Goal: Information Seeking & Learning: Check status

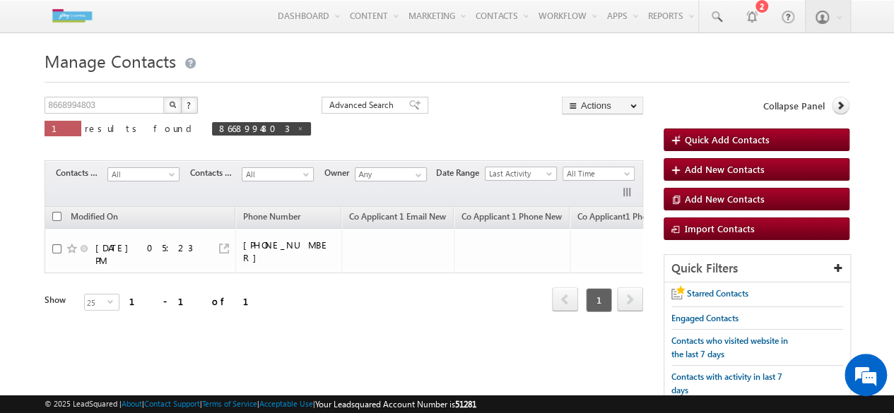
click at [469, 88] on form "Manage Contacts Quick Add Contacts 8668994803 X ? 1 results found 8668994803 Ad…" at bounding box center [447, 242] width 805 height 393
click at [399, 346] on div "8668994803 X ? 1 results found 8668994803 Advanced Search Advanced Search Advan…" at bounding box center [447, 268] width 805 height 342
click at [297, 130] on span at bounding box center [300, 128] width 7 height 7
type input "Search Contacts"
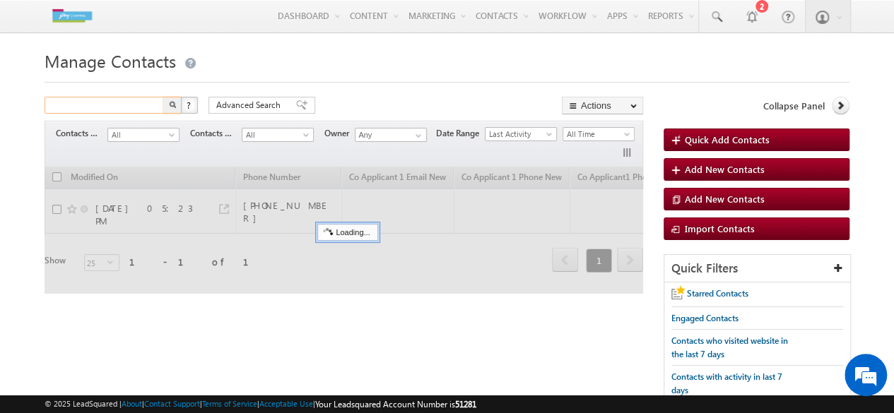
click at [121, 105] on input "text" at bounding box center [105, 105] width 121 height 17
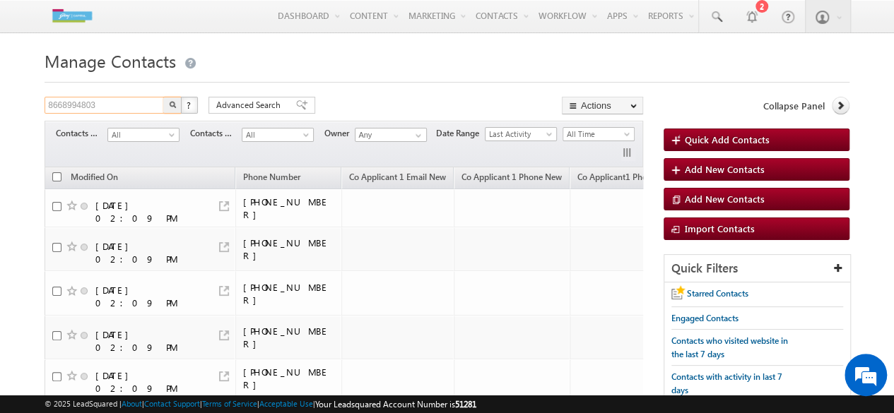
type input "8668994803"
click at [172, 111] on button "button" at bounding box center [172, 105] width 18 height 17
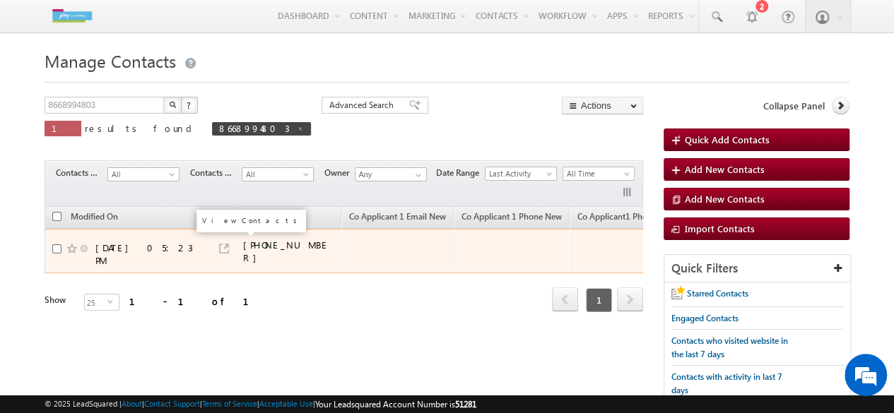
click at [225, 244] on link at bounding box center [224, 249] width 10 height 10
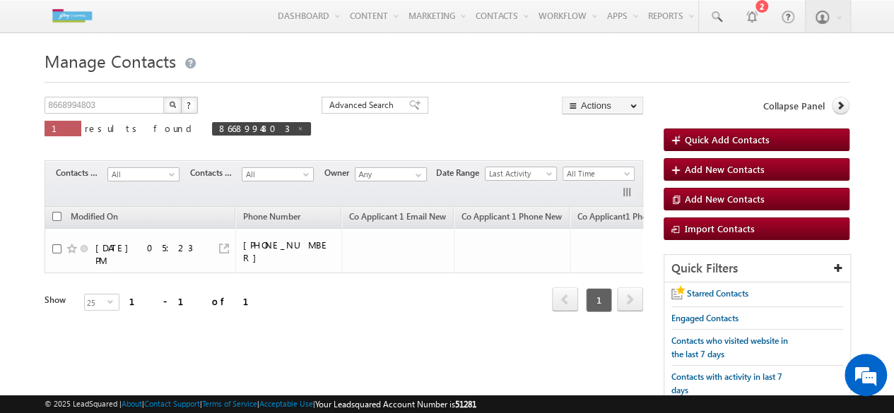
click at [171, 100] on button "button" at bounding box center [172, 105] width 18 height 17
click at [170, 107] on img "button" at bounding box center [172, 104] width 7 height 7
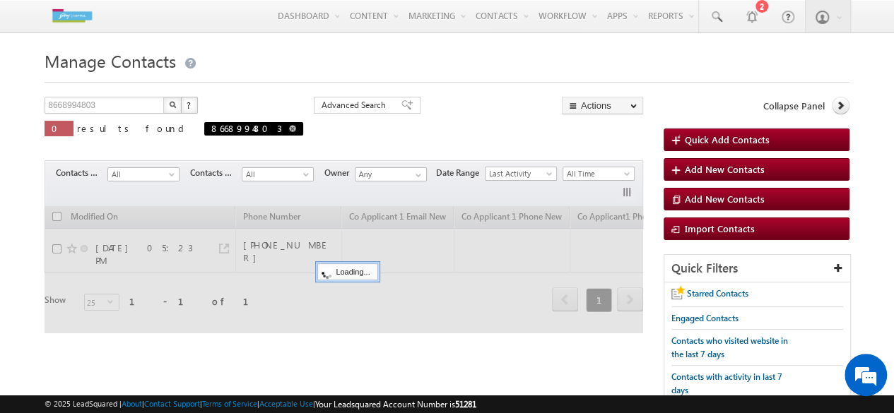
click at [204, 130] on span "8668994803" at bounding box center [253, 128] width 99 height 13
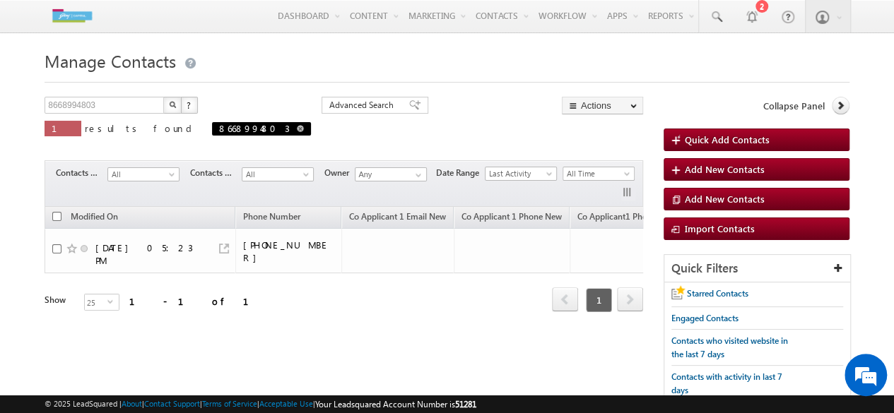
click at [297, 131] on span at bounding box center [300, 128] width 7 height 7
type input "Search Contacts"
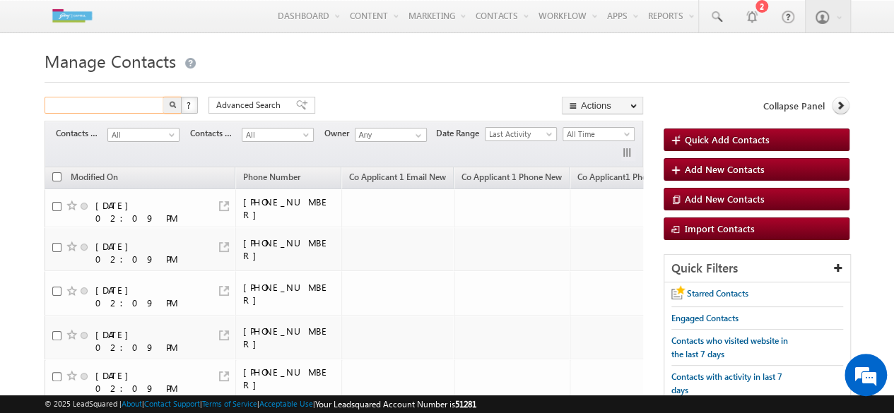
click at [100, 107] on input "text" at bounding box center [105, 105] width 121 height 17
type input "8668994803"
click at [173, 108] on img "button" at bounding box center [172, 104] width 7 height 7
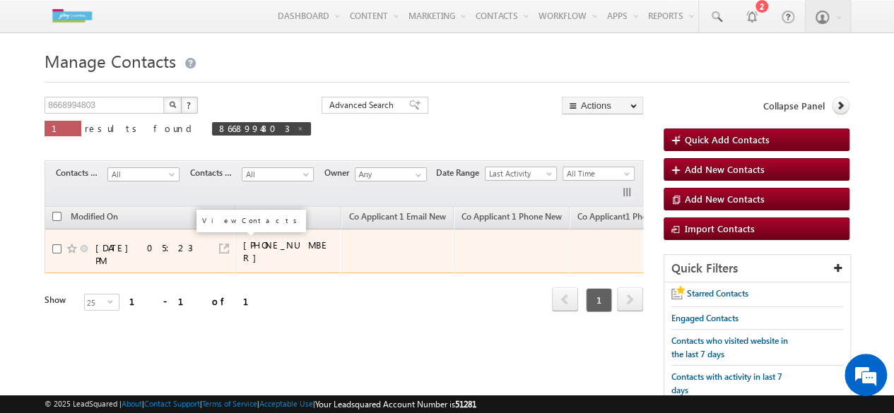
click at [225, 244] on link at bounding box center [224, 249] width 10 height 10
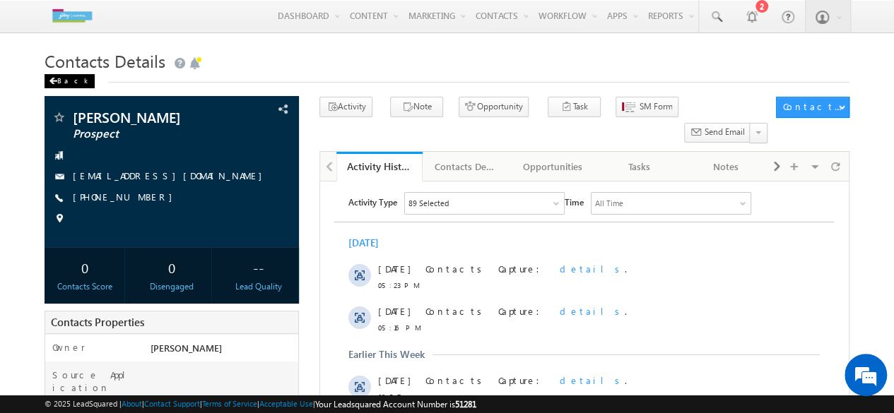
click at [66, 83] on div "Back" at bounding box center [70, 81] width 50 height 14
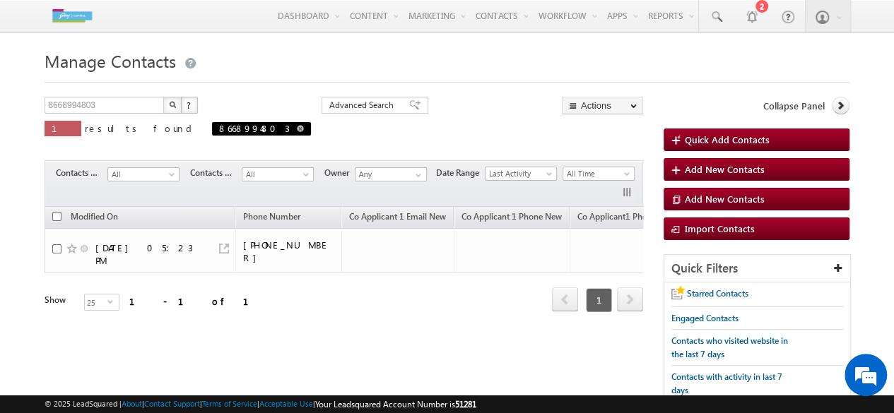
click at [297, 129] on span at bounding box center [300, 128] width 7 height 7
type input "Search Contacts"
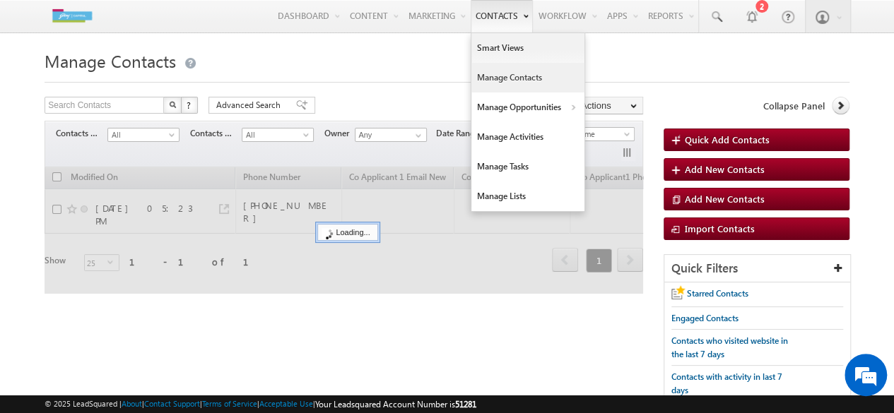
click at [510, 17] on link "Contacts" at bounding box center [502, 16] width 62 height 33
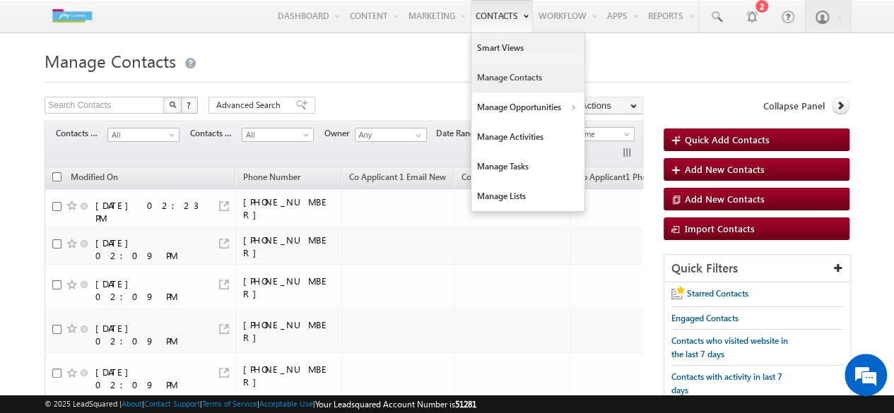
click at [512, 73] on link "Manage Contacts" at bounding box center [527, 78] width 113 height 30
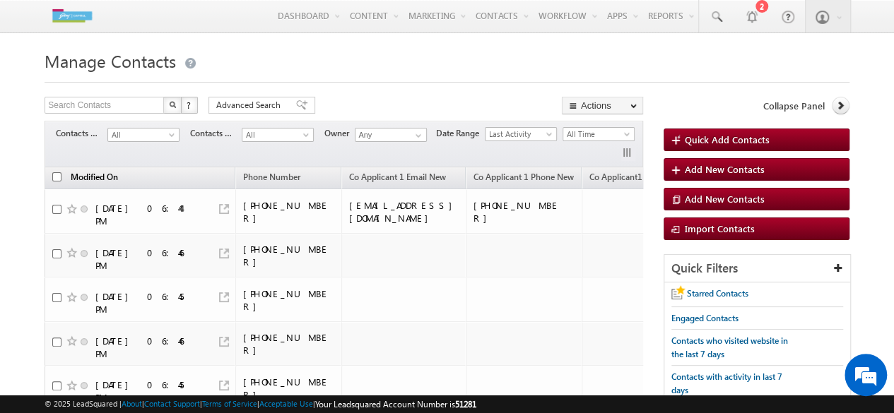
click at [110, 176] on span "Modified On" at bounding box center [94, 177] width 47 height 11
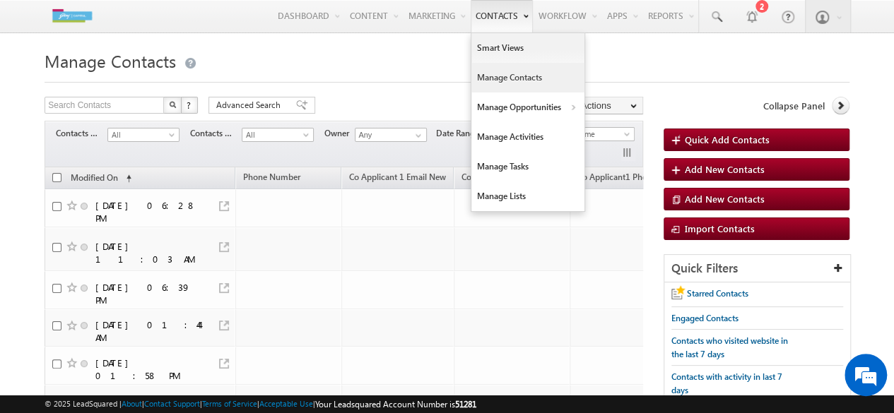
click at [503, 81] on link "Manage Contacts" at bounding box center [527, 78] width 113 height 30
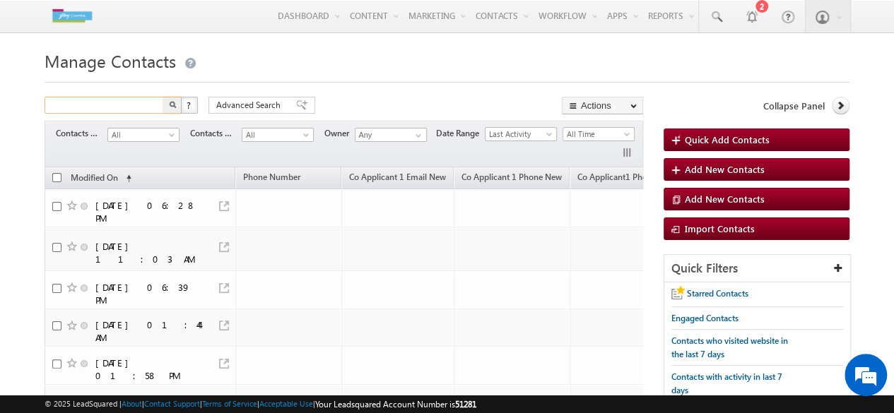
click at [136, 102] on input "text" at bounding box center [105, 105] width 121 height 17
type input "8668994803"
click at [172, 105] on img "button" at bounding box center [172, 104] width 7 height 7
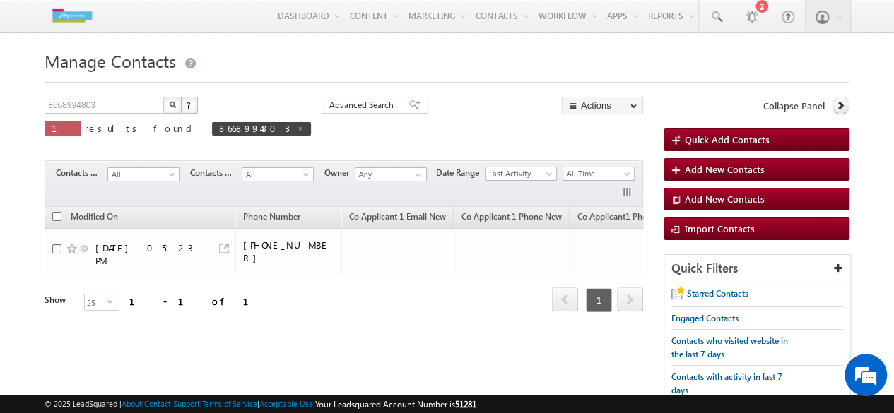
click at [175, 102] on img "button" at bounding box center [172, 104] width 7 height 7
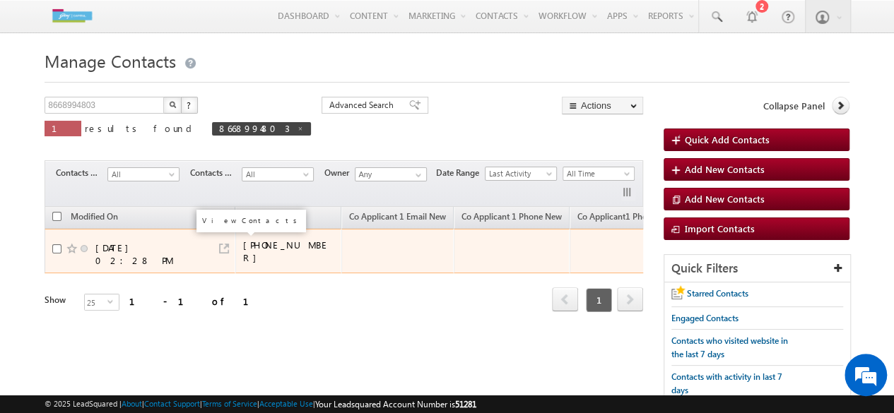
click at [225, 244] on link at bounding box center [224, 249] width 10 height 10
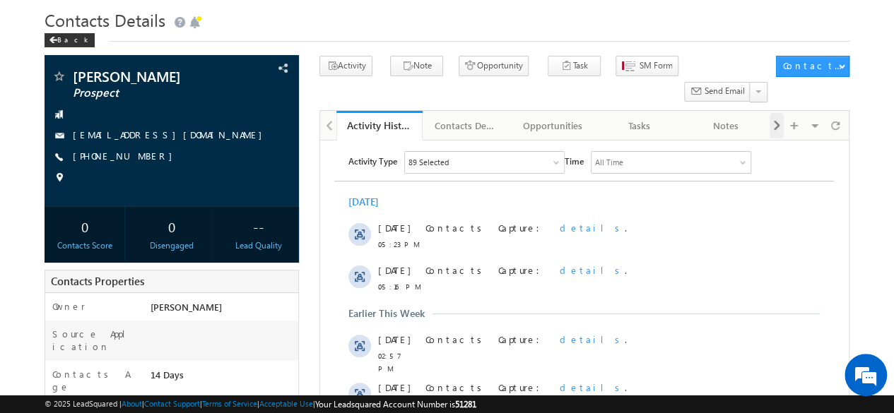
click at [778, 113] on span at bounding box center [777, 125] width 8 height 25
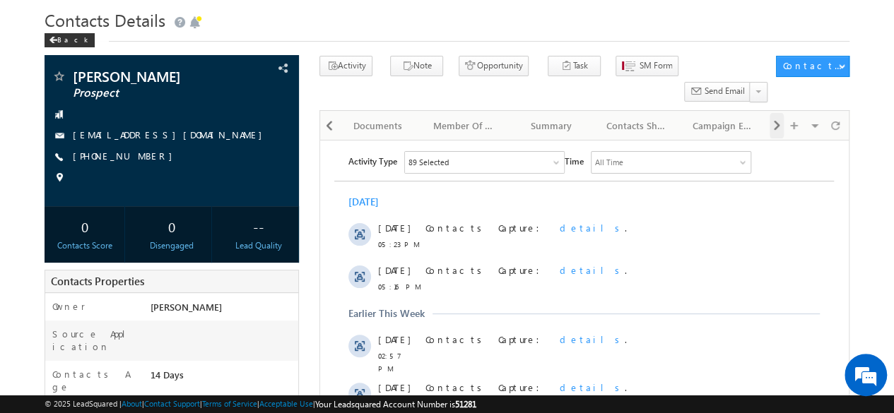
click at [778, 113] on span at bounding box center [777, 125] width 8 height 25
click at [778, 111] on div "Visible Tabs Activity History Default Contacts Details Default Opportunities De…" at bounding box center [808, 125] width 76 height 28
click at [775, 111] on div "Visible Tabs Activity History Default Contacts Details Default Opportunities De…" at bounding box center [808, 125] width 76 height 28
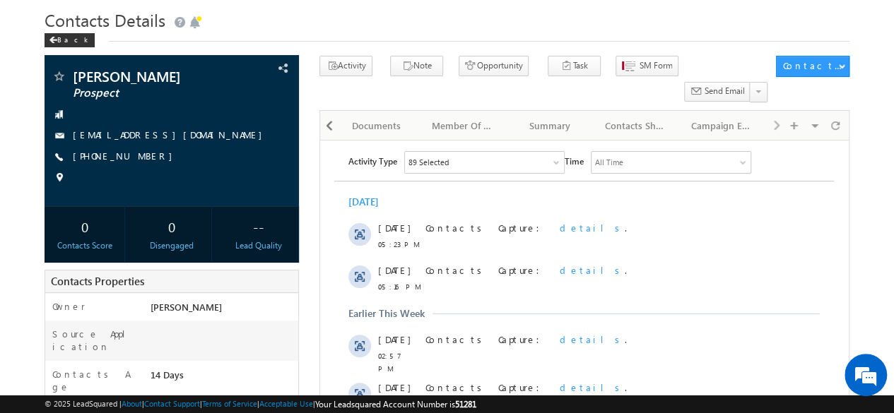
click at [775, 111] on div "Visible Tabs Activity History Default Contacts Details Default Opportunities De…" at bounding box center [808, 125] width 76 height 28
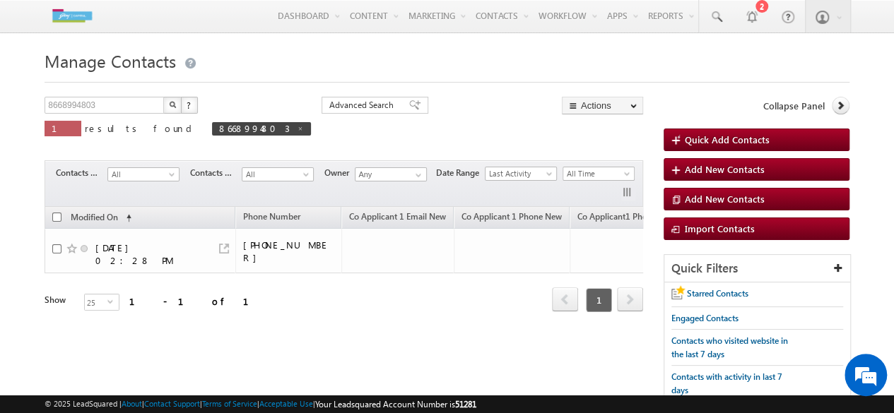
click at [171, 111] on button "button" at bounding box center [172, 105] width 18 height 17
click at [170, 110] on button "button" at bounding box center [172, 105] width 18 height 17
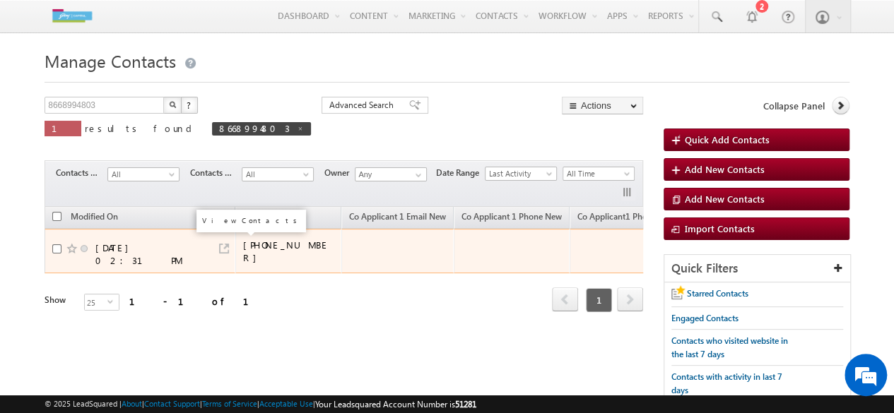
click at [224, 247] on link at bounding box center [224, 249] width 10 height 10
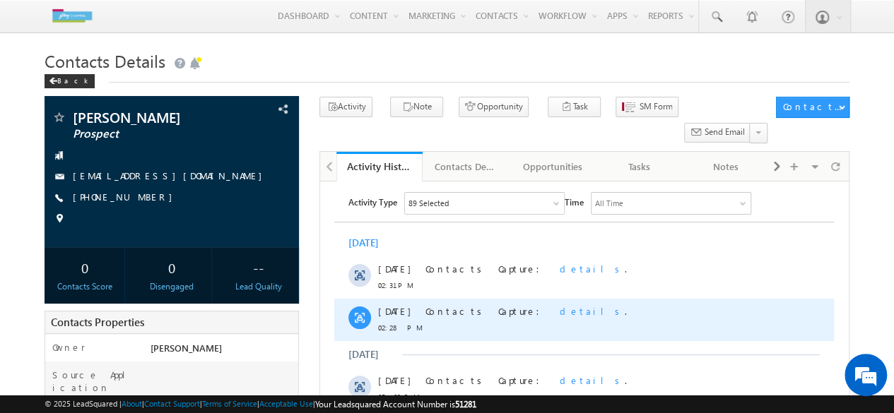
click at [560, 315] on span "details" at bounding box center [592, 311] width 65 height 12
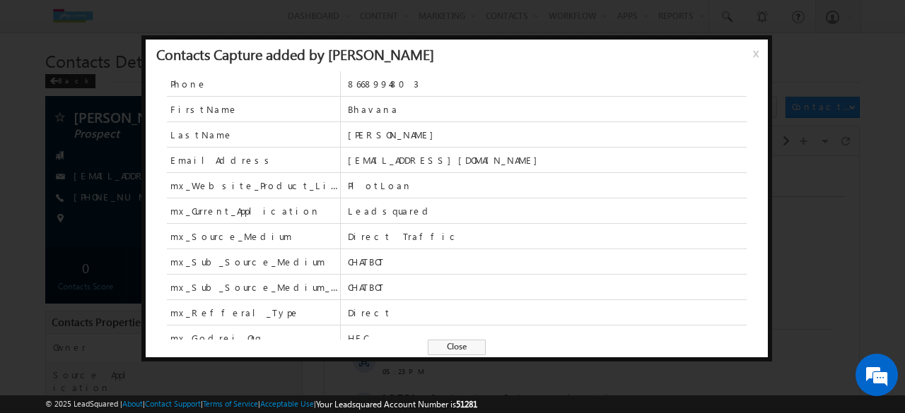
click at [753, 56] on span "x" at bounding box center [758, 58] width 11 height 25
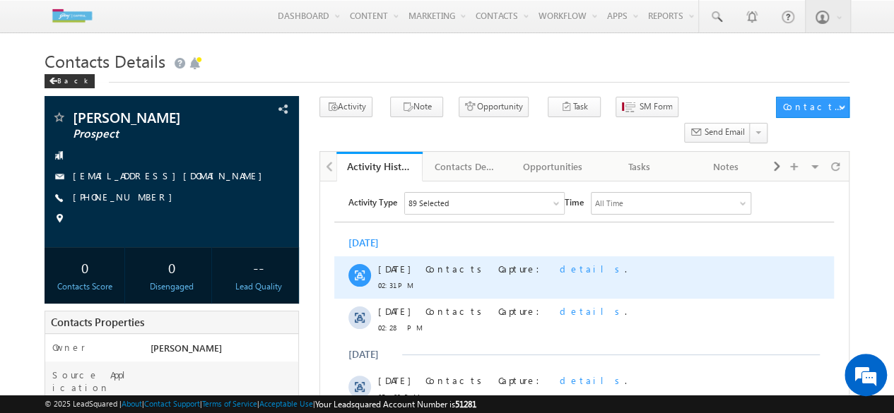
click at [560, 270] on span "details" at bounding box center [592, 269] width 65 height 12
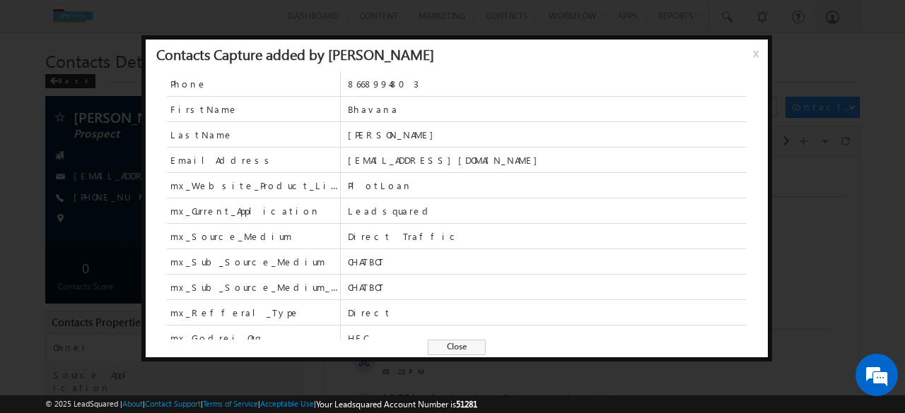
click at [754, 57] on span "x" at bounding box center [758, 58] width 11 height 25
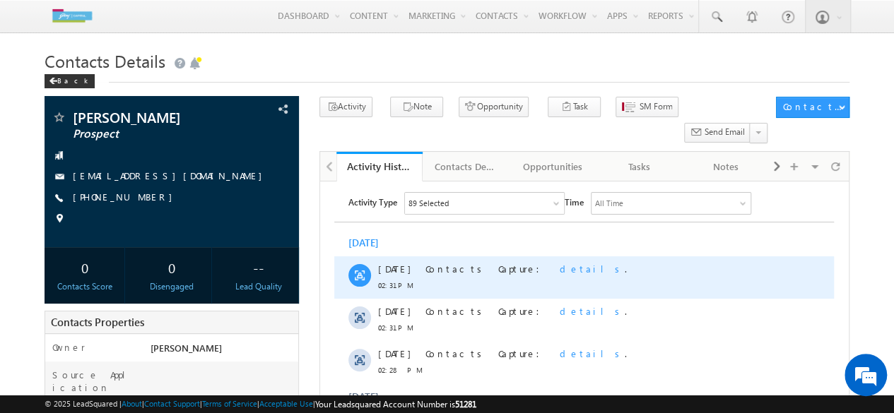
click at [560, 270] on span "details" at bounding box center [592, 269] width 65 height 12
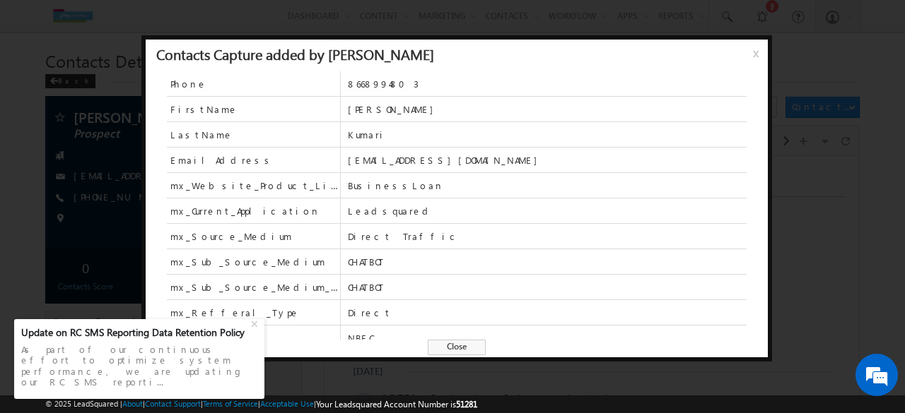
click at [753, 48] on span "x" at bounding box center [758, 58] width 11 height 25
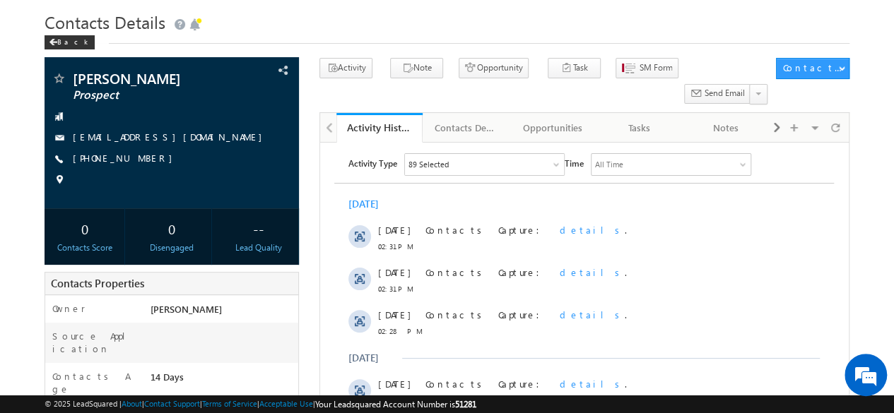
scroll to position [33, 0]
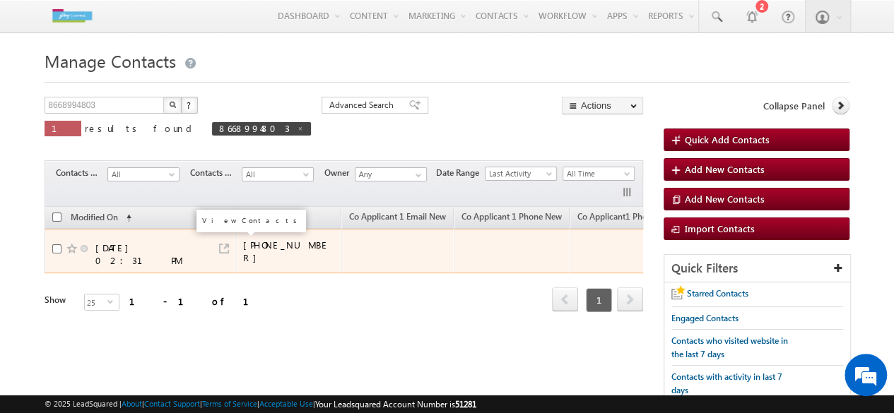
click at [225, 244] on link at bounding box center [224, 249] width 10 height 10
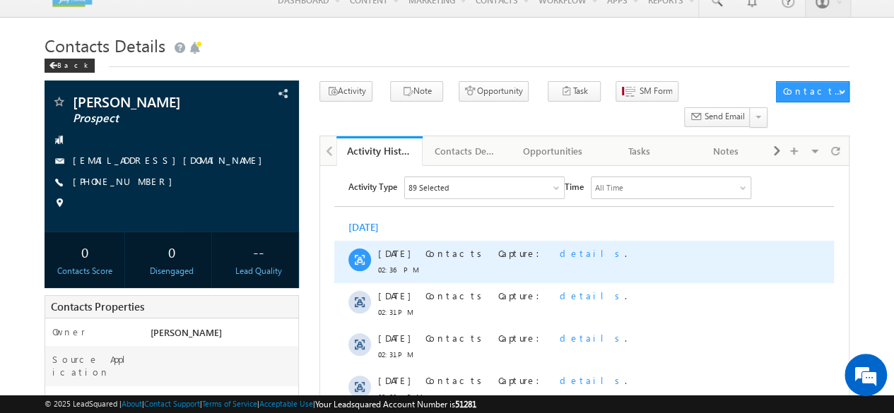
click at [560, 253] on span "details" at bounding box center [592, 253] width 65 height 12
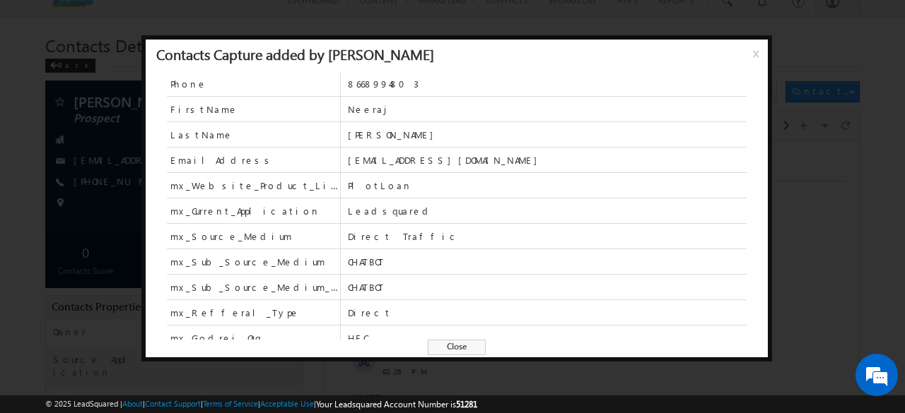
click at [453, 351] on span "Close" at bounding box center [457, 348] width 58 height 16
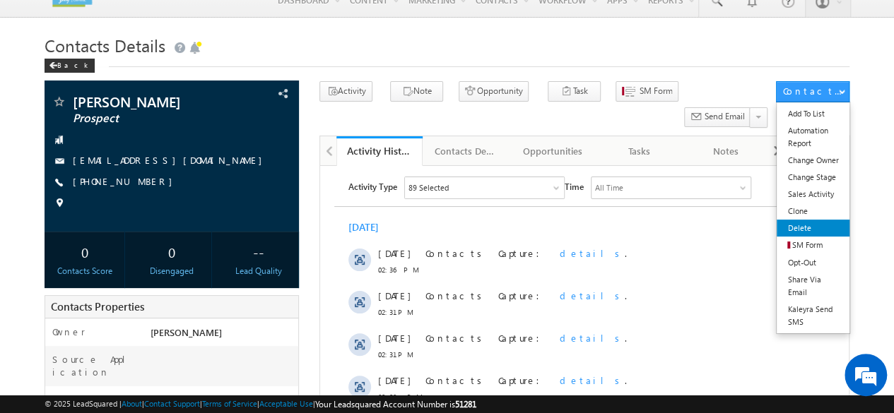
click at [809, 232] on link "Delete" at bounding box center [813, 228] width 72 height 17
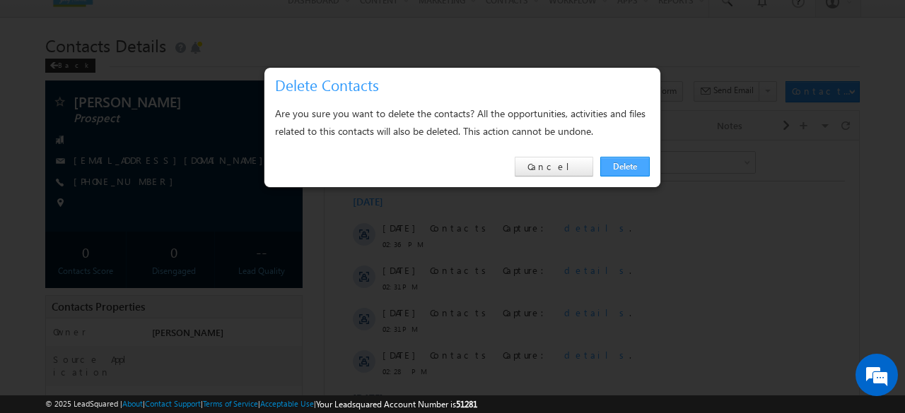
click at [634, 163] on link "Delete" at bounding box center [624, 167] width 49 height 20
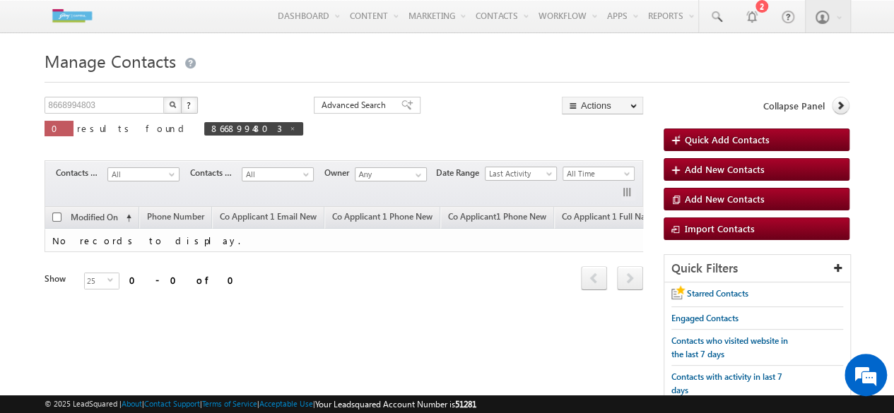
click at [169, 107] on img "button" at bounding box center [172, 104] width 7 height 7
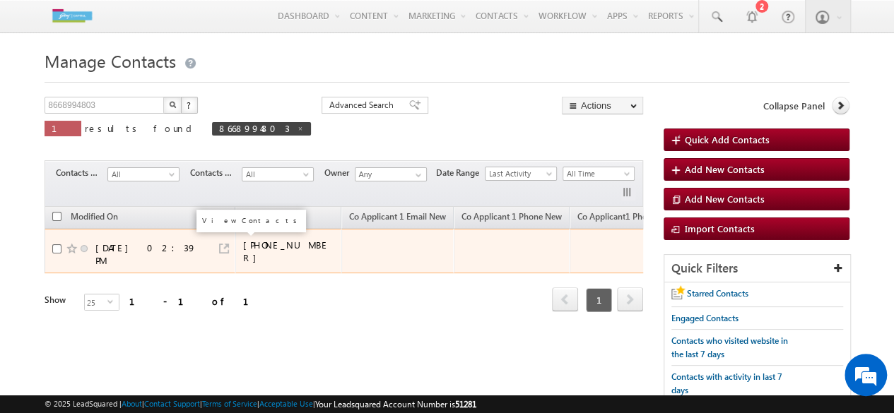
click at [226, 244] on link at bounding box center [224, 249] width 10 height 10
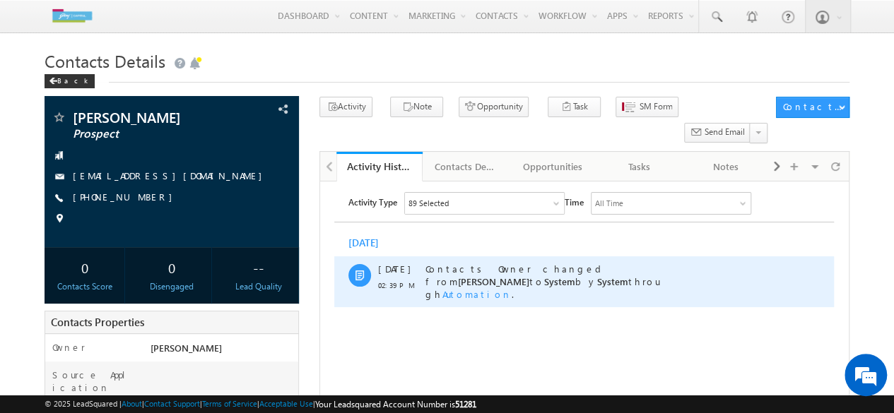
click at [512, 288] on span "Automation" at bounding box center [476, 294] width 69 height 12
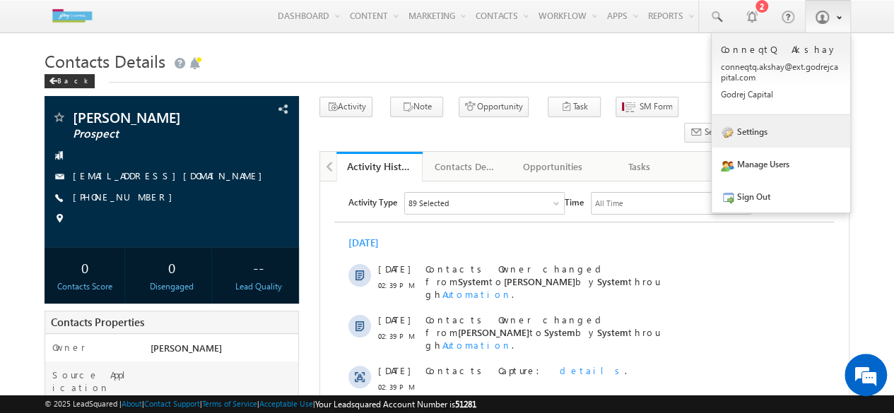
click at [750, 145] on link "Settings" at bounding box center [781, 131] width 139 height 33
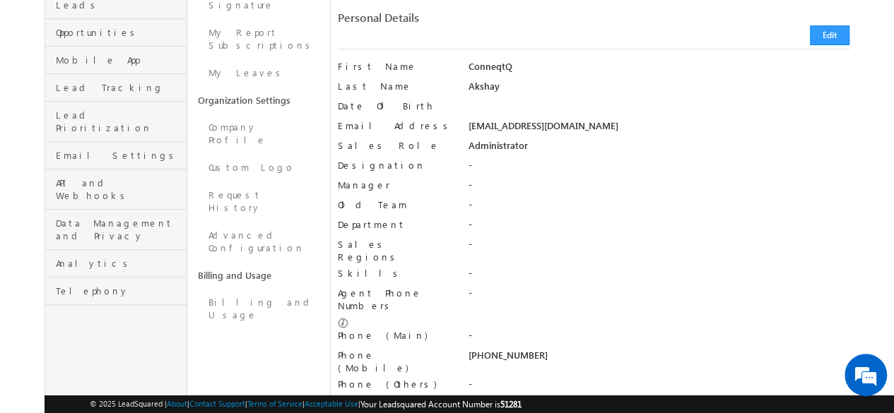
scroll to position [201, 0]
click at [105, 177] on span "API and Webhooks" at bounding box center [119, 189] width 127 height 25
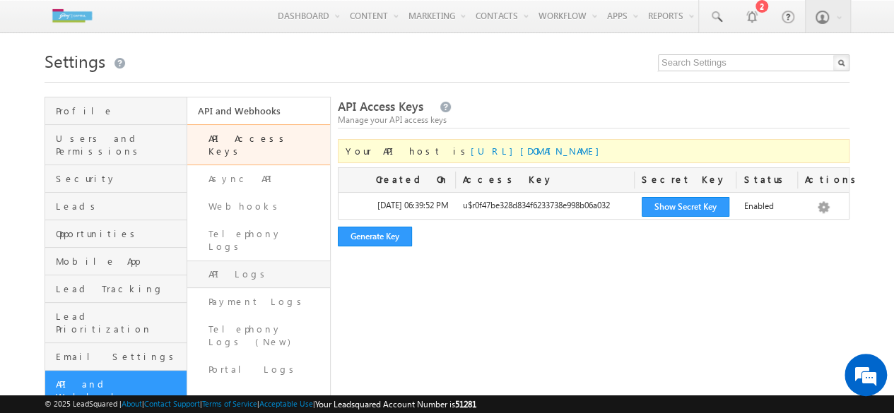
click at [240, 261] on link "API Logs" at bounding box center [258, 275] width 142 height 28
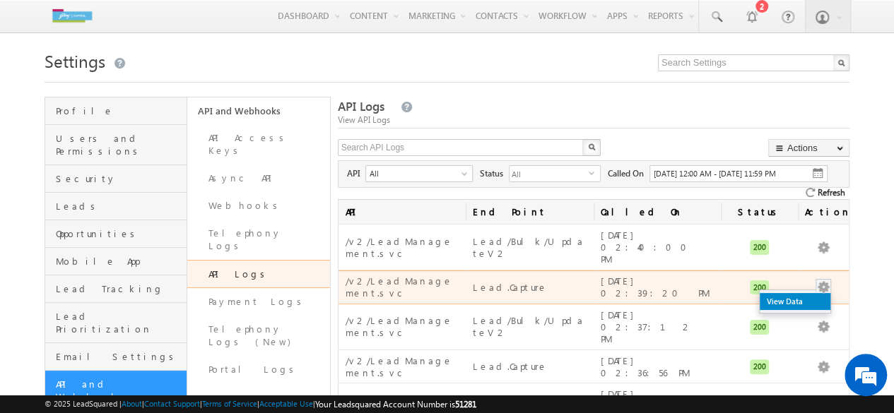
click at [790, 293] on link "View Data" at bounding box center [795, 301] width 71 height 17
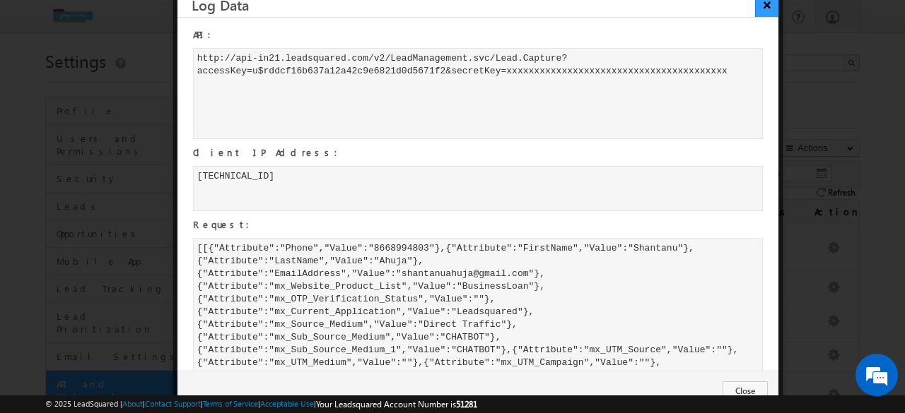
click at [765, 4] on button "×" at bounding box center [766, 4] width 23 height 25
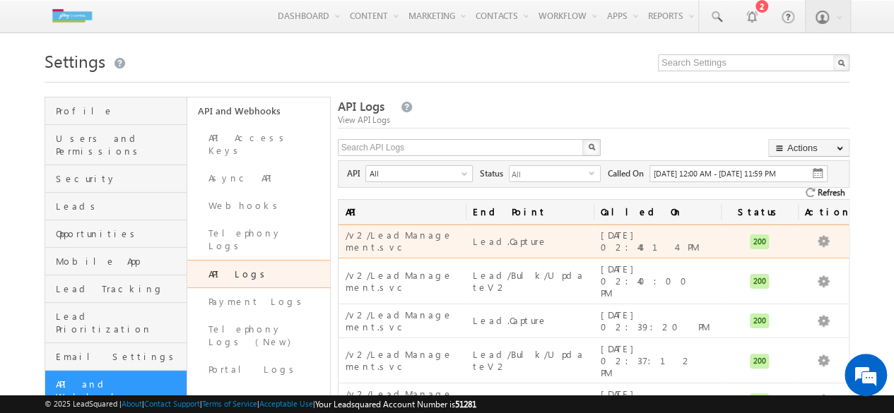
click at [513, 235] on div "Lead.Capture" at bounding box center [530, 242] width 114 height 15
click at [823, 237] on button "button" at bounding box center [823, 242] width 14 height 14
click at [800, 251] on link "View Data" at bounding box center [795, 255] width 71 height 17
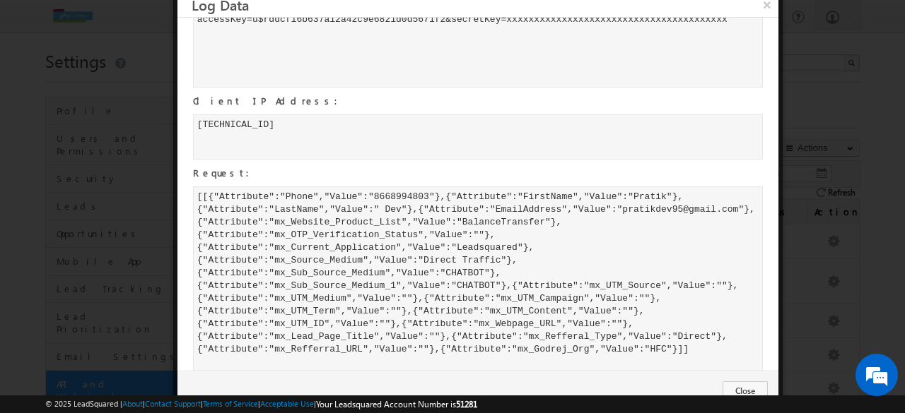
scroll to position [51, 0]
click at [829, 207] on div at bounding box center [452, 206] width 905 height 413
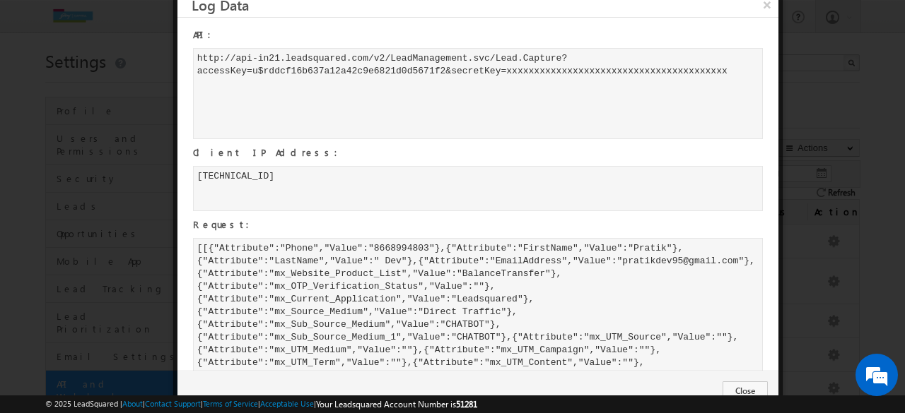
click at [151, 141] on div at bounding box center [452, 206] width 905 height 413
click at [772, 5] on button "×" at bounding box center [766, 4] width 23 height 25
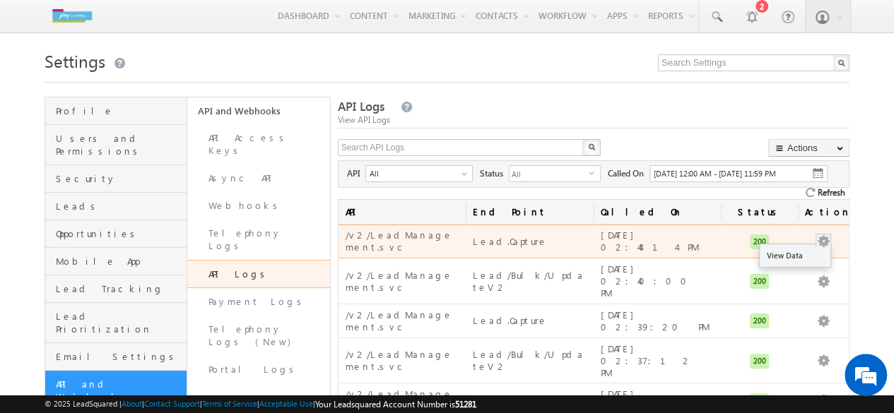
click at [826, 237] on button "button" at bounding box center [823, 242] width 14 height 14
click at [806, 251] on link "View Data" at bounding box center [795, 255] width 71 height 17
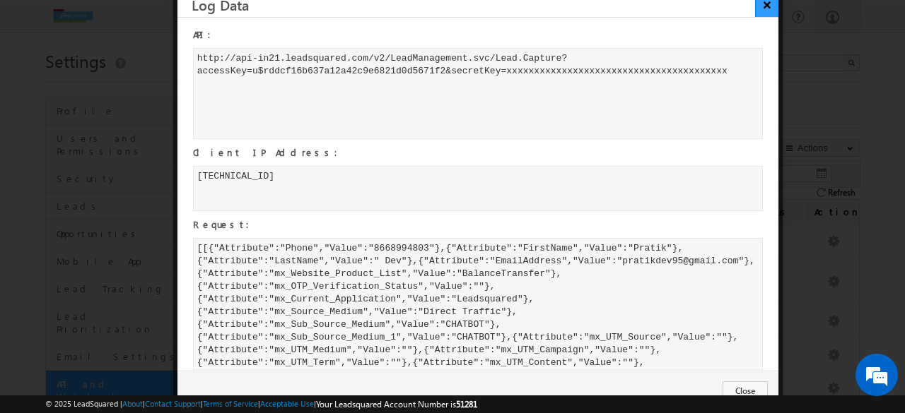
click at [770, 6] on button "×" at bounding box center [766, 4] width 23 height 25
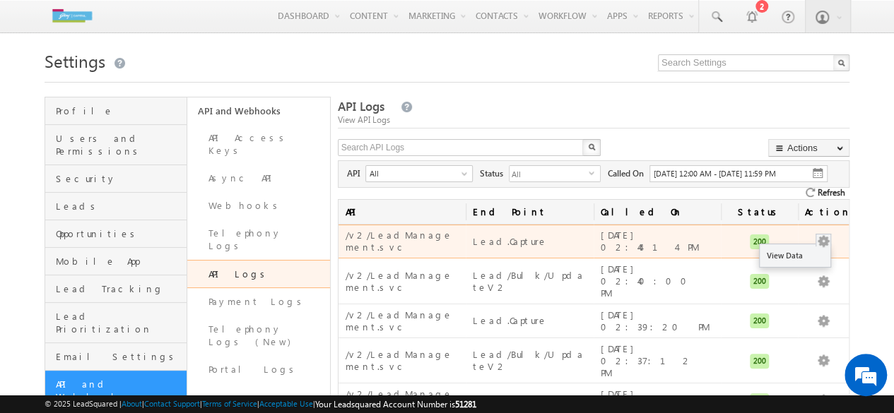
click at [823, 235] on button "button" at bounding box center [823, 242] width 14 height 14
click at [798, 258] on link "View Data" at bounding box center [795, 255] width 71 height 17
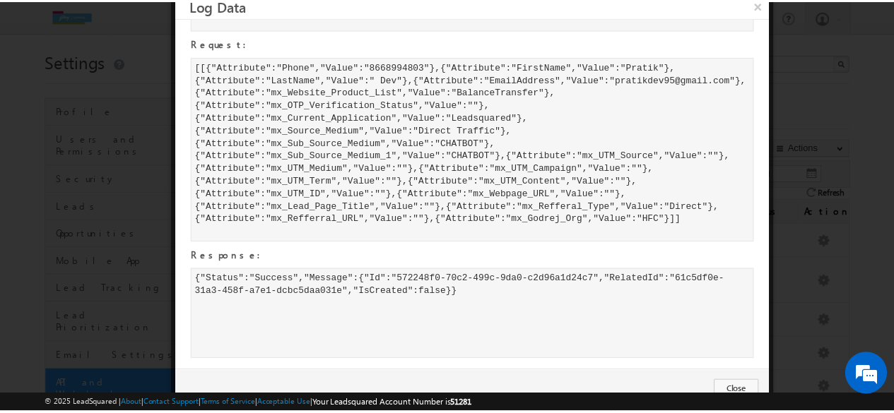
scroll to position [203, 0]
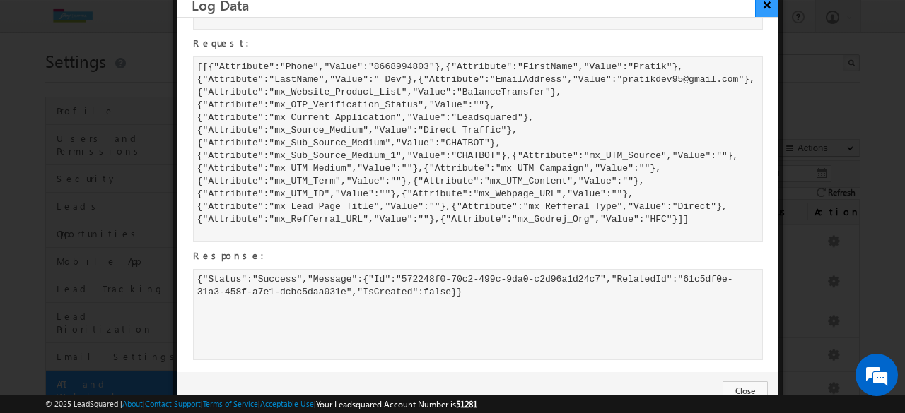
click at [765, 8] on button "×" at bounding box center [766, 4] width 23 height 25
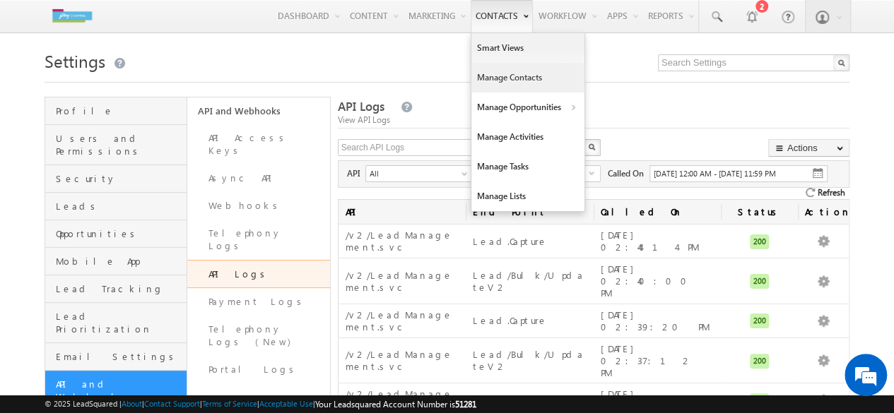
click at [500, 83] on link "Manage Contacts" at bounding box center [527, 78] width 113 height 30
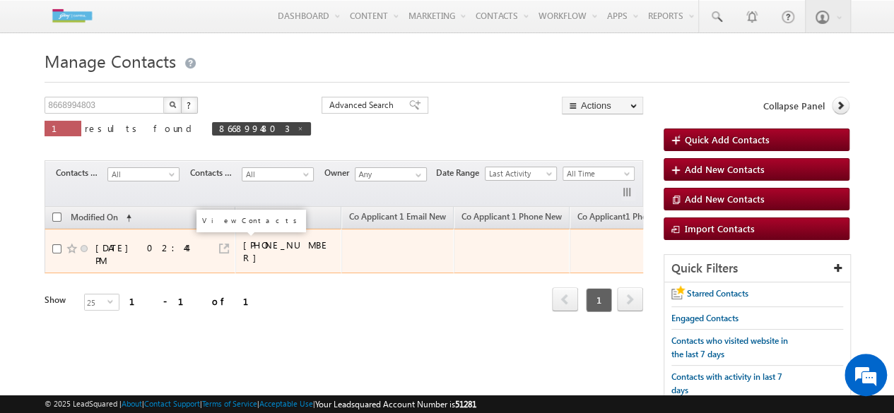
click at [225, 244] on link at bounding box center [224, 249] width 10 height 10
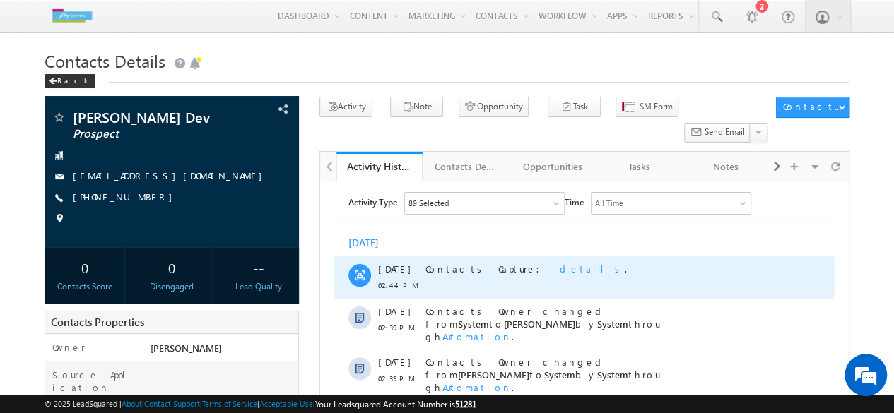
click at [560, 269] on span "details" at bounding box center [592, 269] width 65 height 12
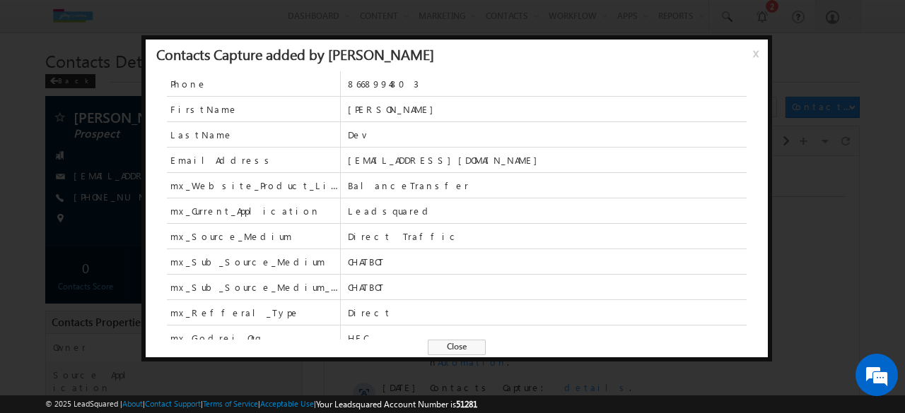
click at [755, 52] on span "x" at bounding box center [758, 58] width 11 height 25
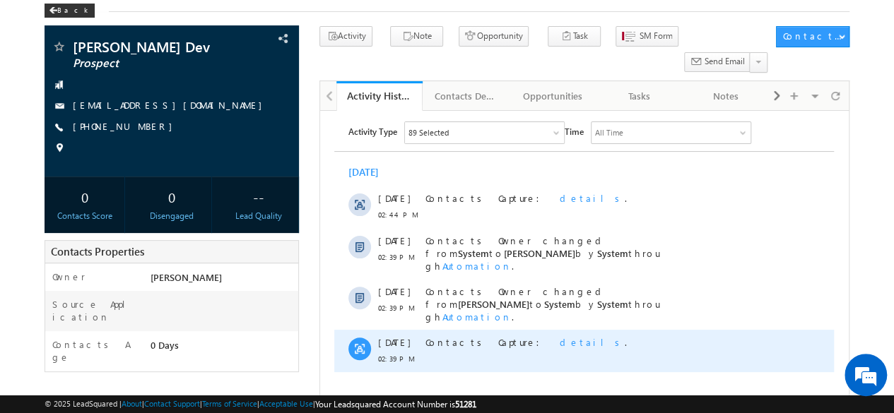
click at [560, 336] on span "details" at bounding box center [592, 342] width 65 height 12
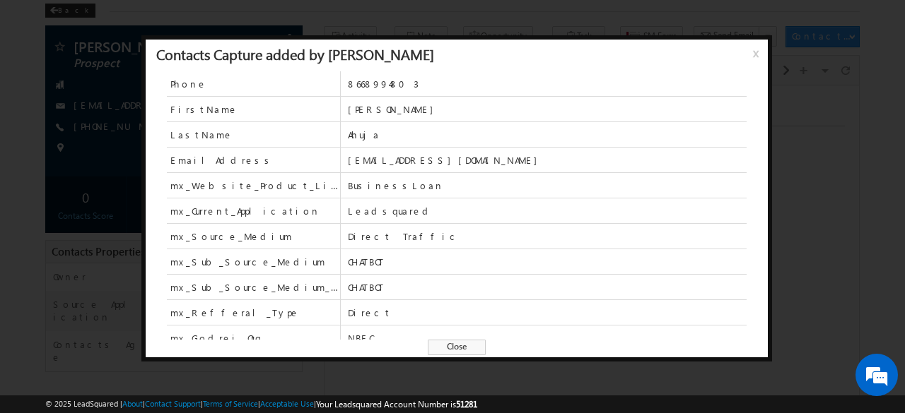
click at [753, 57] on span "x" at bounding box center [758, 58] width 11 height 25
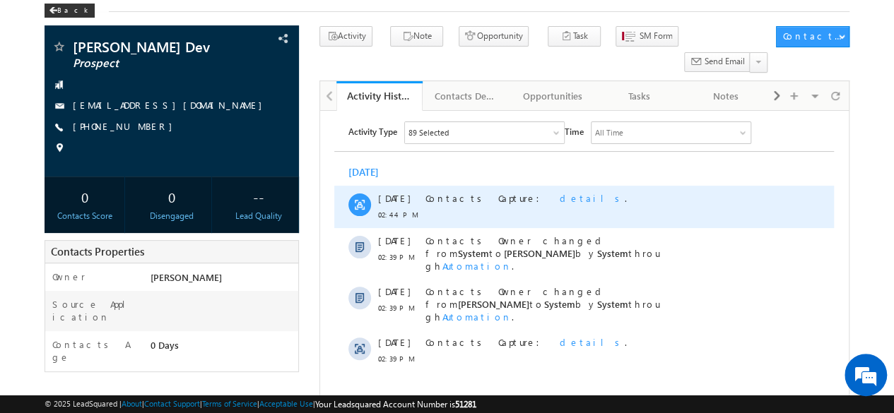
click at [560, 199] on span "details" at bounding box center [592, 198] width 65 height 12
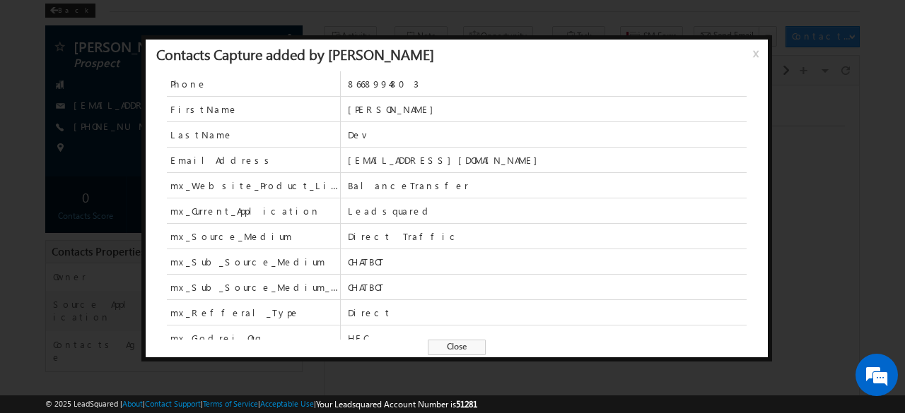
click at [753, 49] on span "x" at bounding box center [758, 58] width 11 height 25
